Goal: Transaction & Acquisition: Purchase product/service

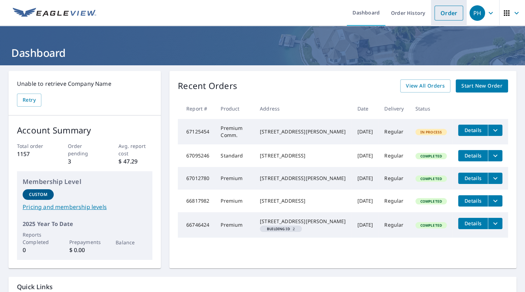
click at [442, 14] on link "Order" at bounding box center [449, 13] width 29 height 15
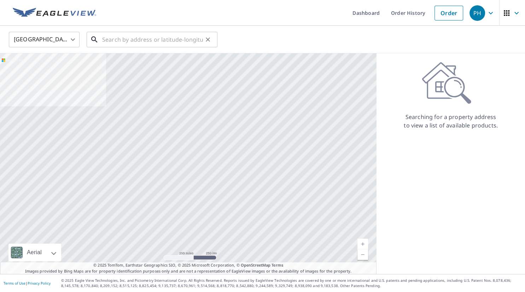
click at [107, 37] on input "text" at bounding box center [152, 40] width 101 height 20
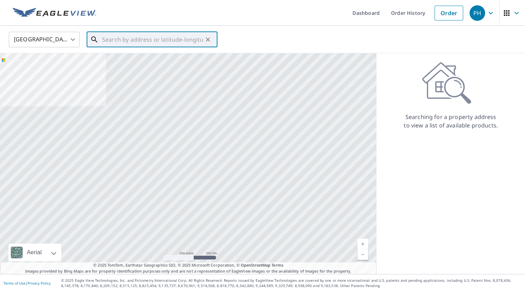
paste input "[STREET_ADDRESS]"
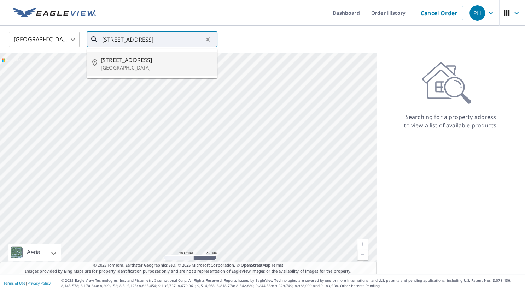
click at [124, 61] on span "[STREET_ADDRESS]" at bounding box center [156, 60] width 111 height 8
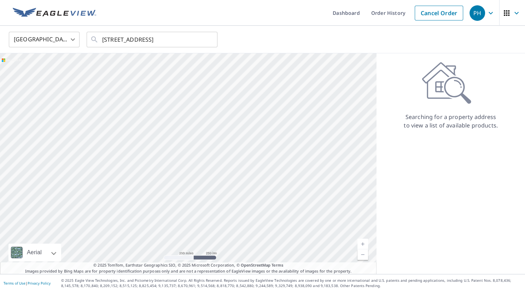
type input "[STREET_ADDRESS]"
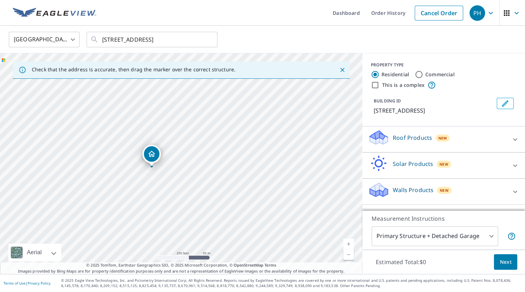
drag, startPoint x: 183, startPoint y: 149, endPoint x: 153, endPoint y: 153, distance: 30.0
click at [153, 153] on div "[STREET_ADDRESS]" at bounding box center [181, 163] width 362 height 221
click at [504, 261] on span "Next" at bounding box center [506, 262] width 12 height 9
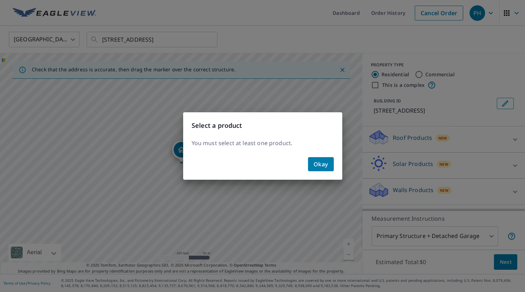
click at [341, 168] on div "Okay" at bounding box center [262, 167] width 159 height 25
click at [389, 138] on div "Select a product You must select at least one product. Okay" at bounding box center [262, 146] width 525 height 292
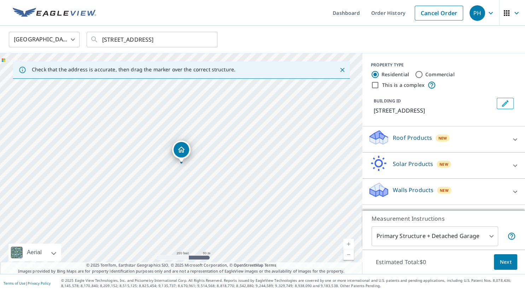
click at [390, 139] on div "Roof Products New" at bounding box center [437, 139] width 139 height 20
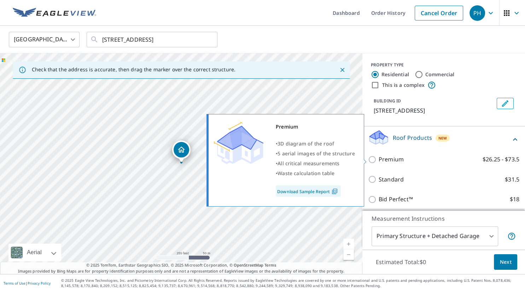
click at [374, 160] on input "Premium $26.25 - $73.5" at bounding box center [373, 160] width 11 height 8
checkbox input "true"
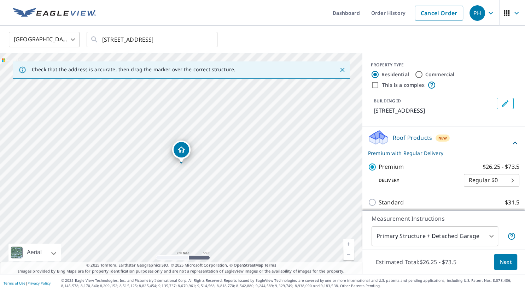
click at [506, 262] on span "Next" at bounding box center [506, 262] width 12 height 9
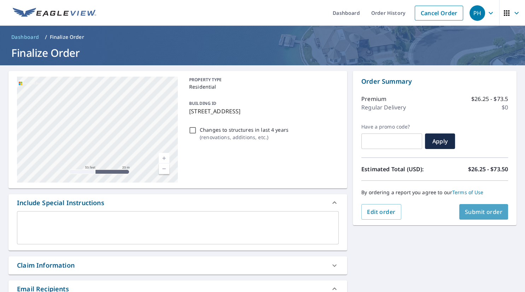
click at [479, 215] on span "Submit order" at bounding box center [484, 212] width 38 height 8
